Goal: Task Accomplishment & Management: Use online tool/utility

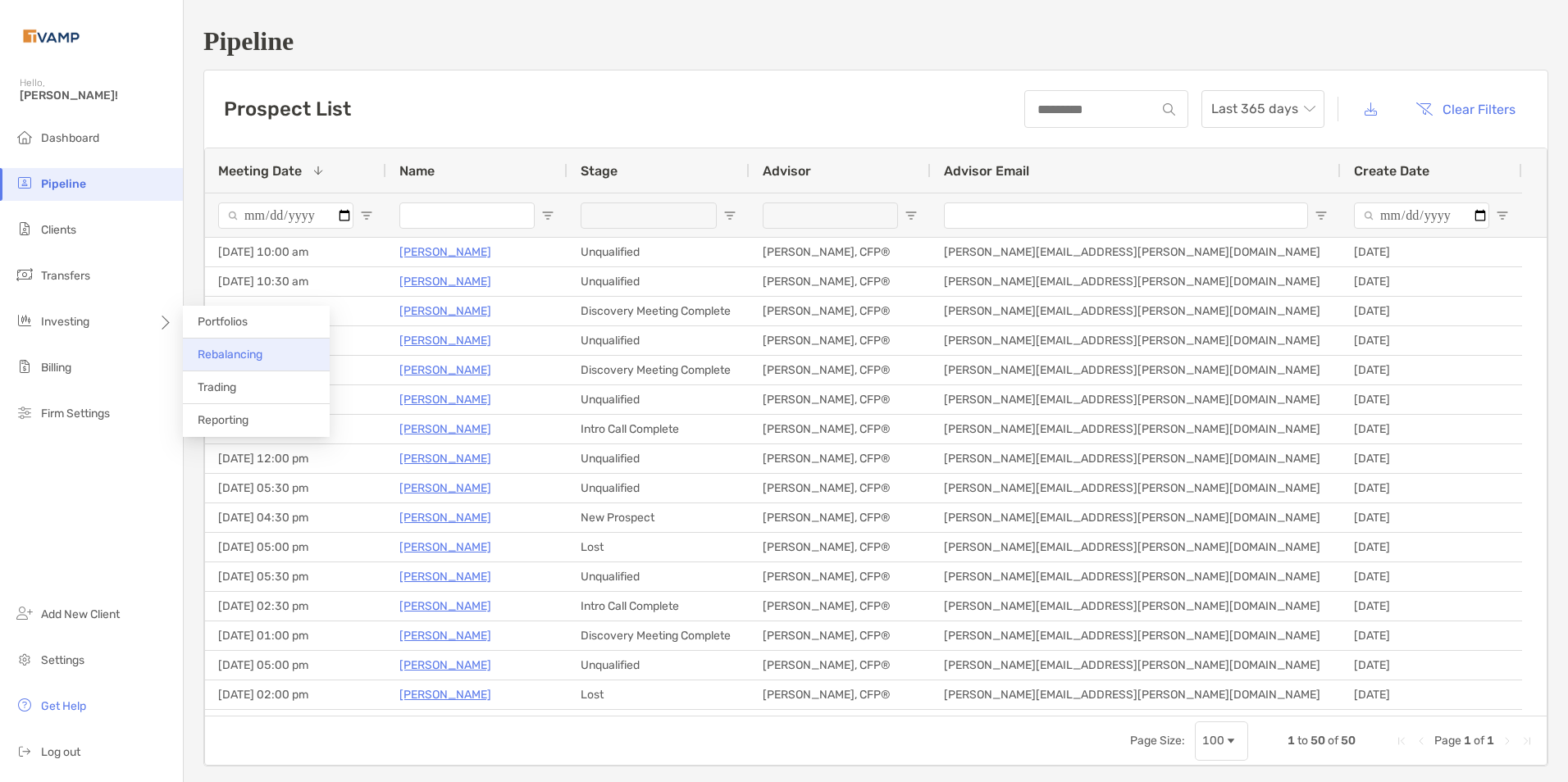
click at [239, 350] on span "Rebalancing" at bounding box center [229, 355] width 64 height 14
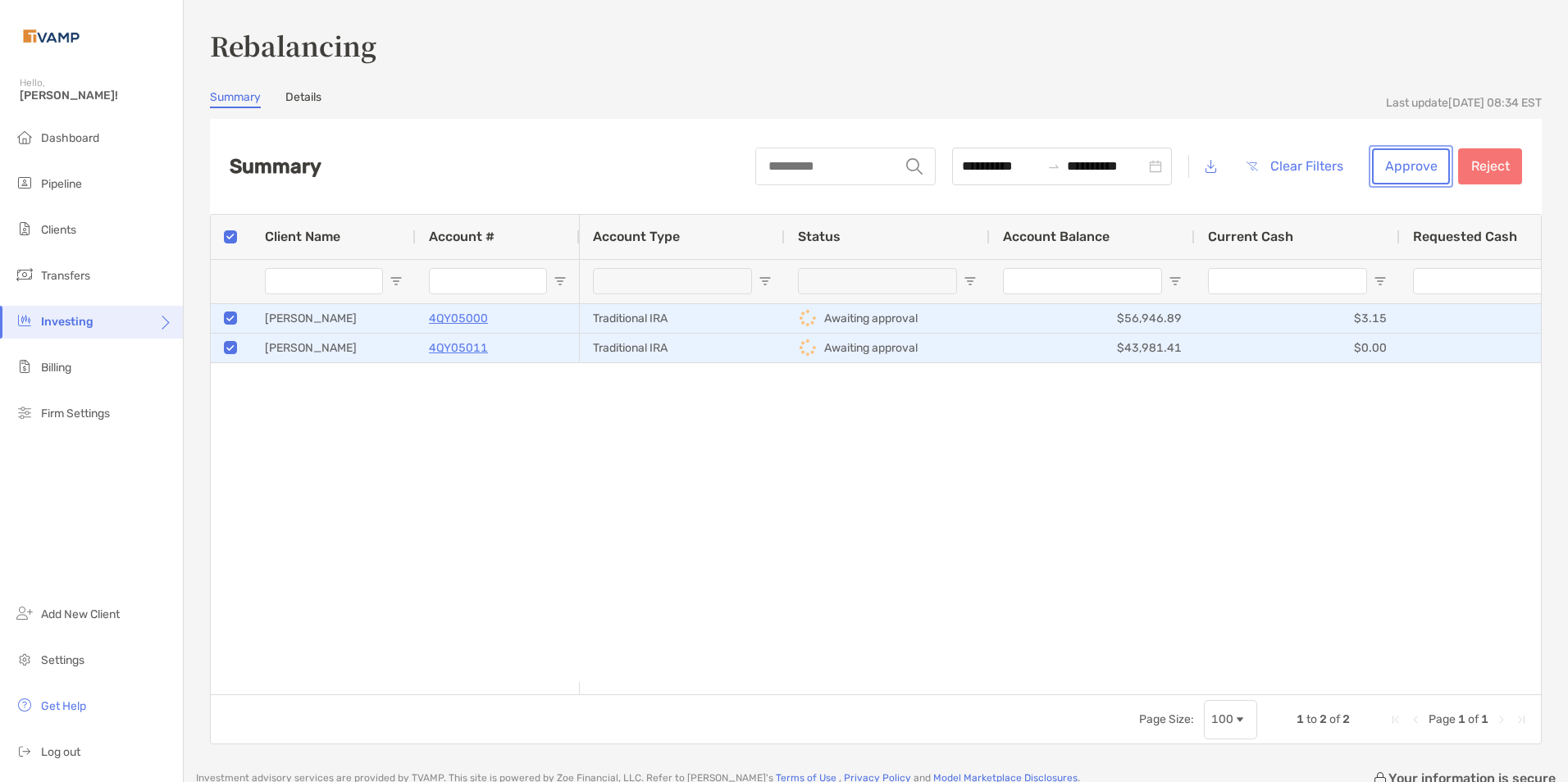
click at [1411, 170] on button "Approve" at bounding box center [1411, 166] width 78 height 36
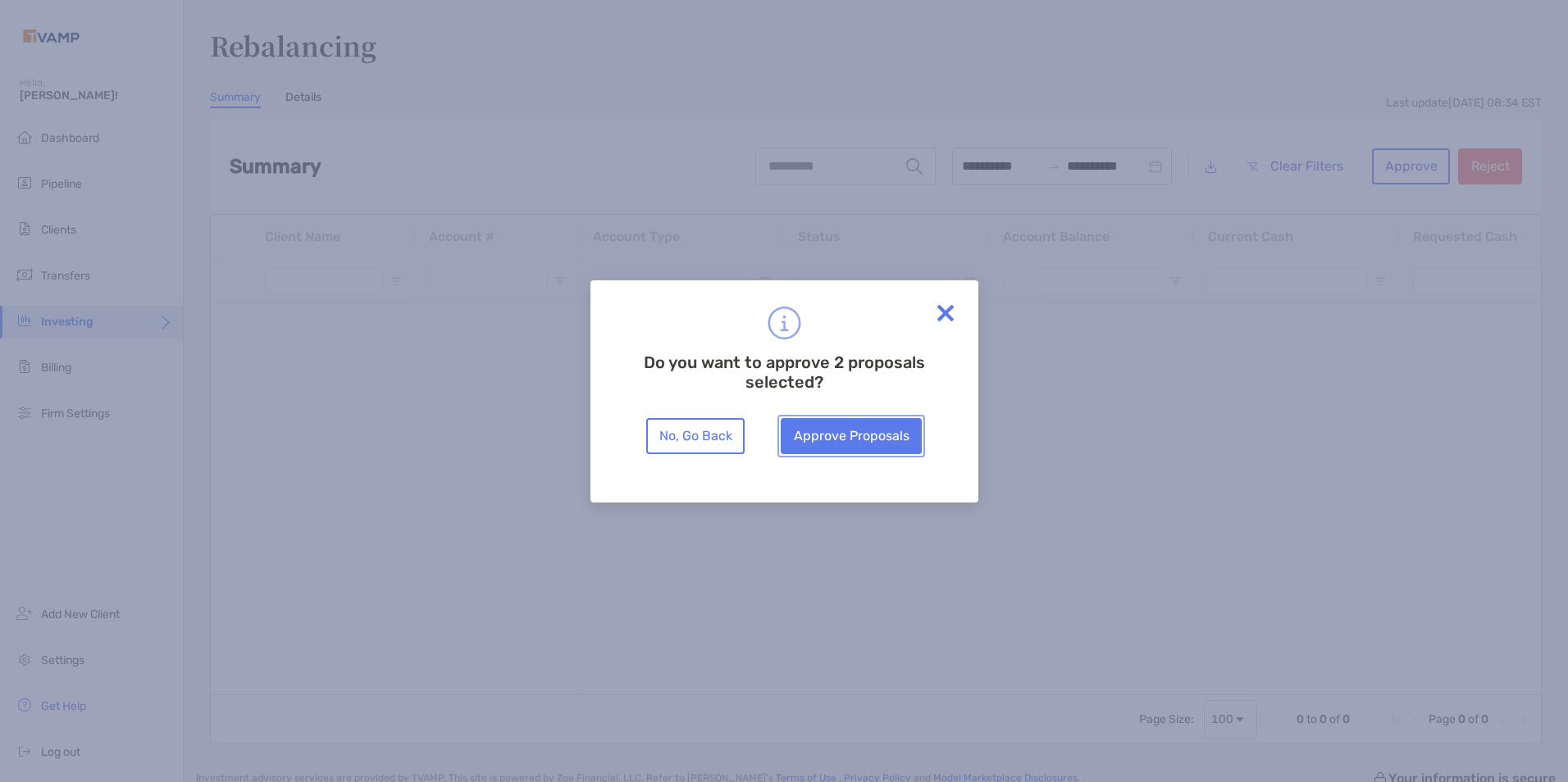
click at [885, 431] on button "Approve Proposals" at bounding box center [851, 436] width 141 height 36
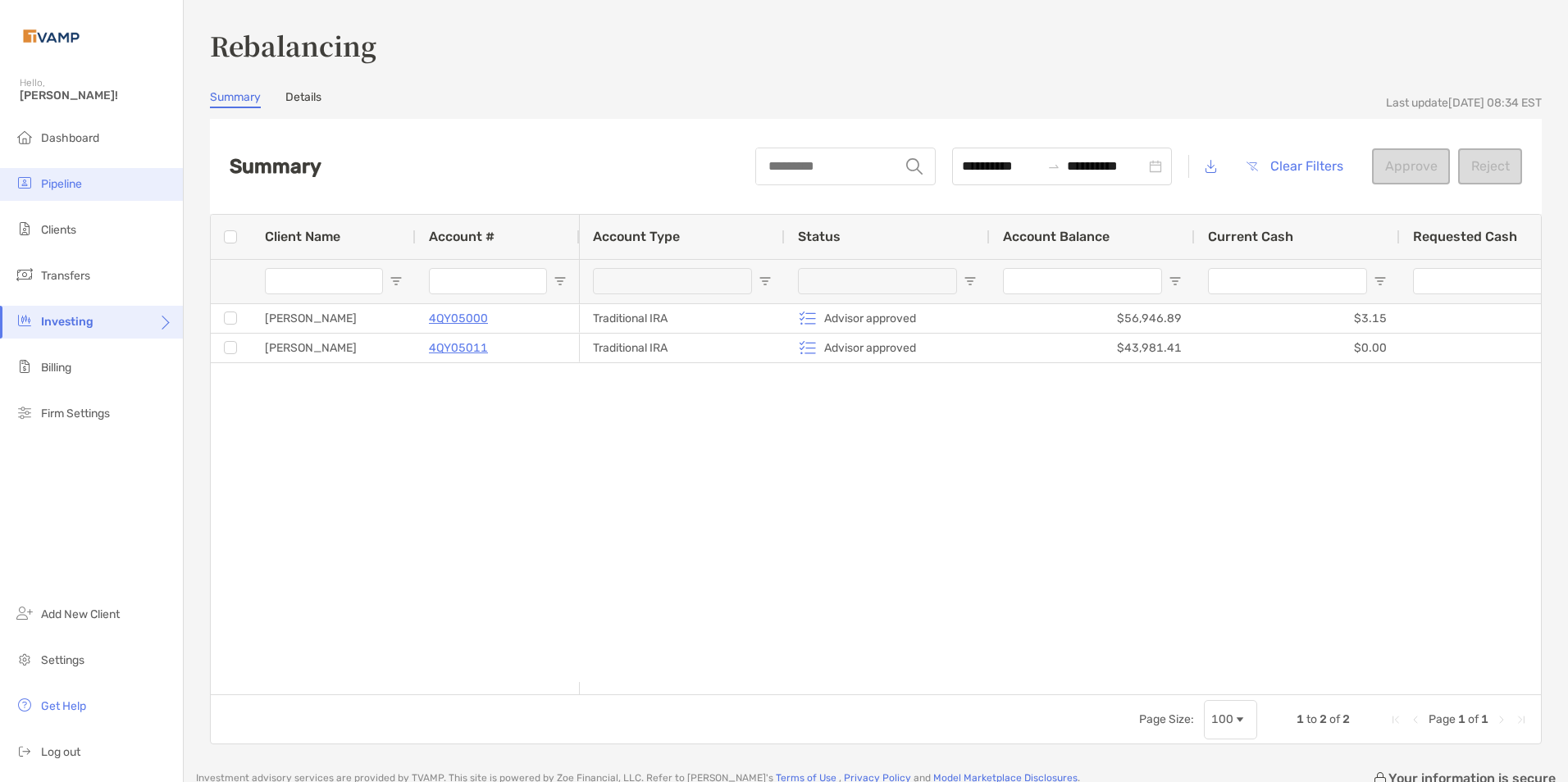
click at [84, 181] on li "Pipeline" at bounding box center [91, 184] width 183 height 33
